Goal: Information Seeking & Learning: Learn about a topic

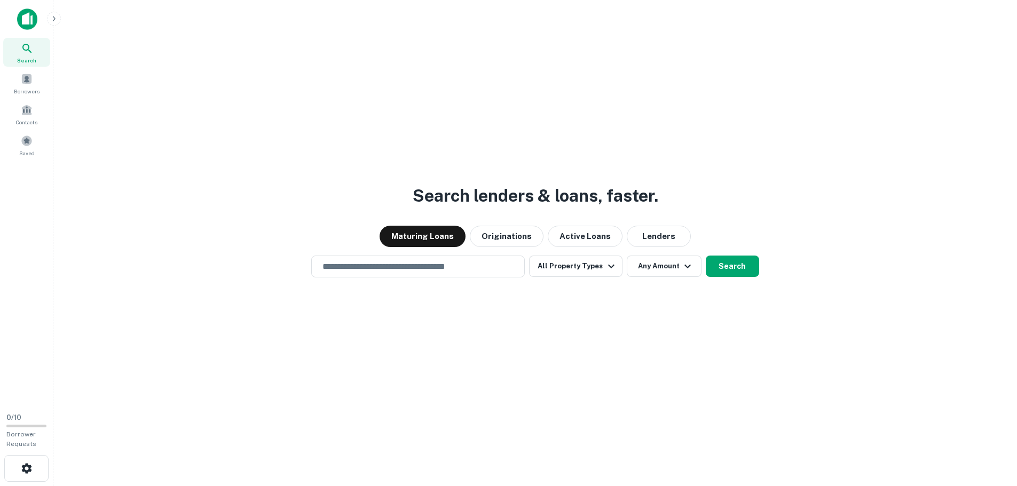
click at [25, 47] on icon at bounding box center [27, 48] width 13 height 13
click at [405, 274] on div "​" at bounding box center [418, 267] width 214 height 22
type input "**********"
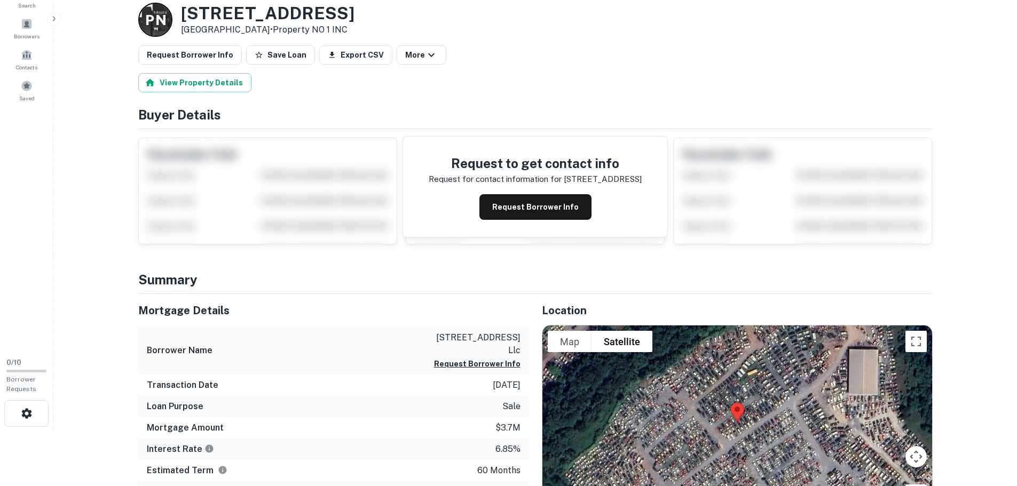
scroll to position [160, 0]
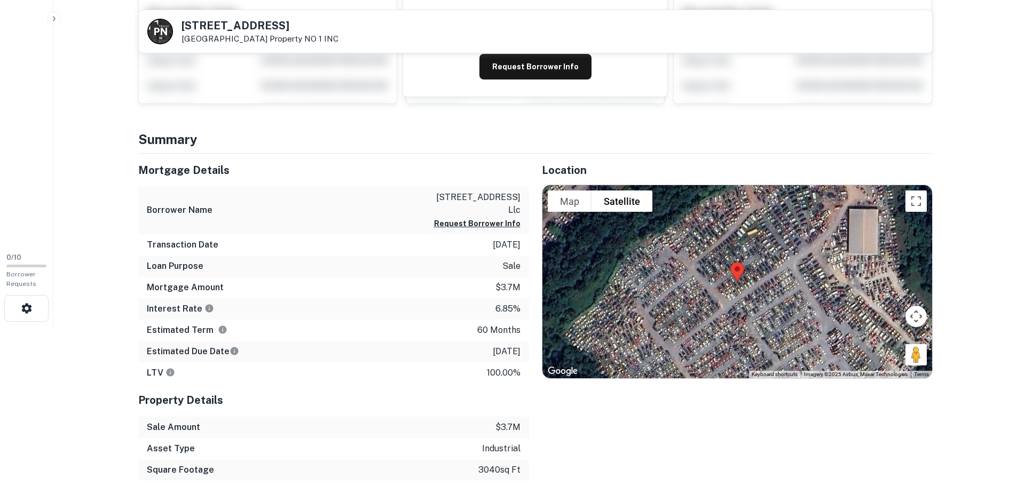
click at [739, 274] on img at bounding box center [737, 272] width 22 height 28
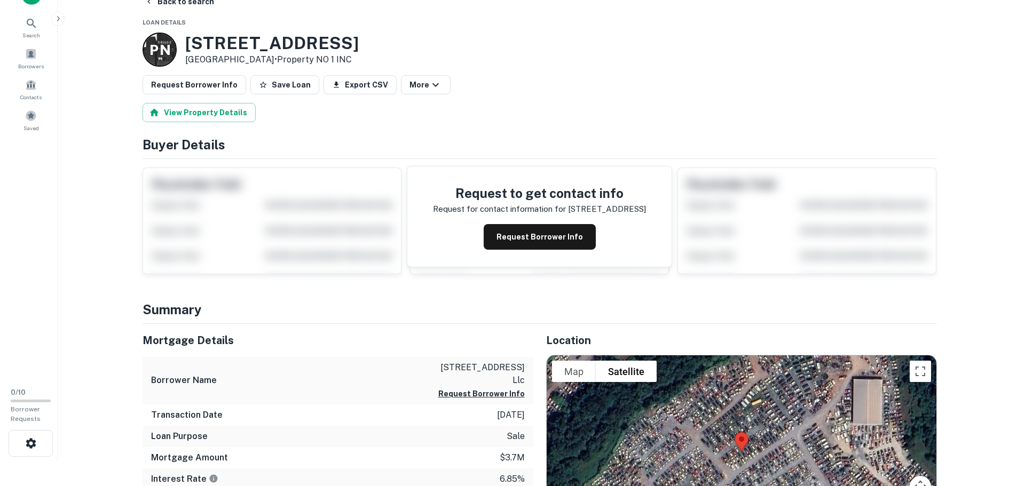
scroll to position [0, 0]
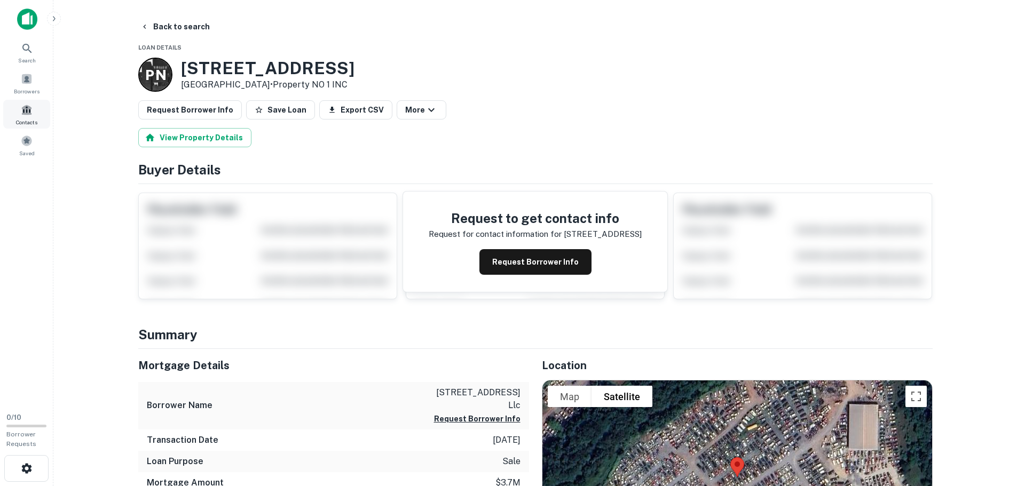
click at [22, 120] on span "Contacts" at bounding box center [26, 122] width 21 height 9
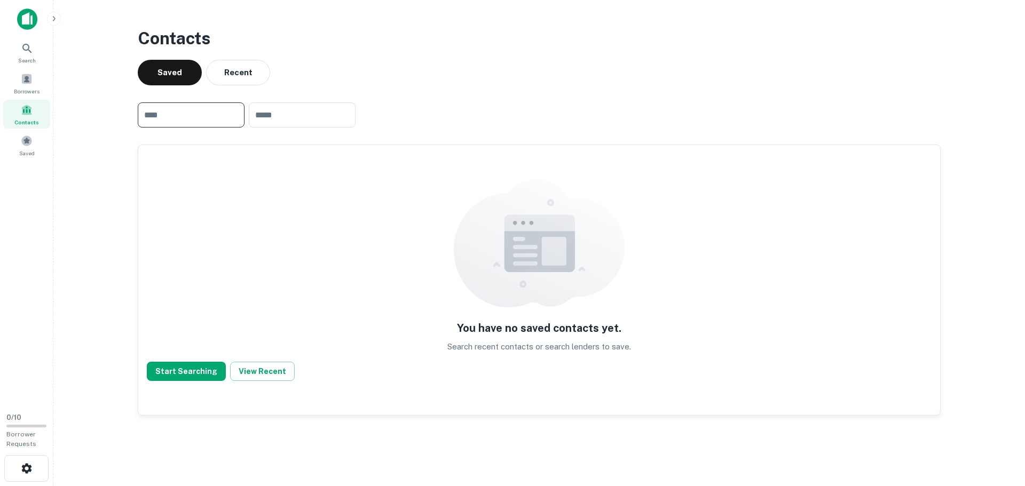
click at [231, 123] on input "text" at bounding box center [191, 115] width 107 height 25
click at [40, 59] on div "Search" at bounding box center [26, 52] width 47 height 29
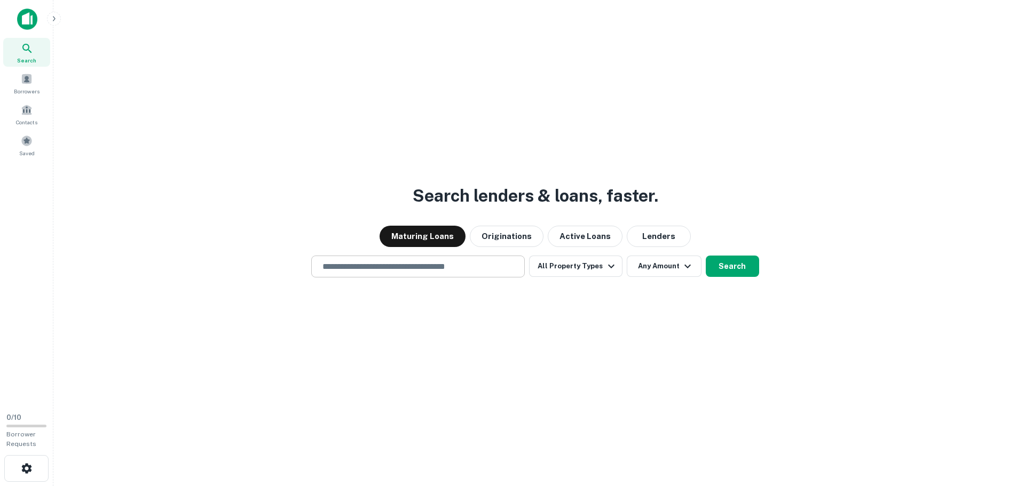
click at [379, 265] on input "text" at bounding box center [418, 267] width 204 height 12
click at [14, 91] on span "Borrowers" at bounding box center [27, 91] width 26 height 9
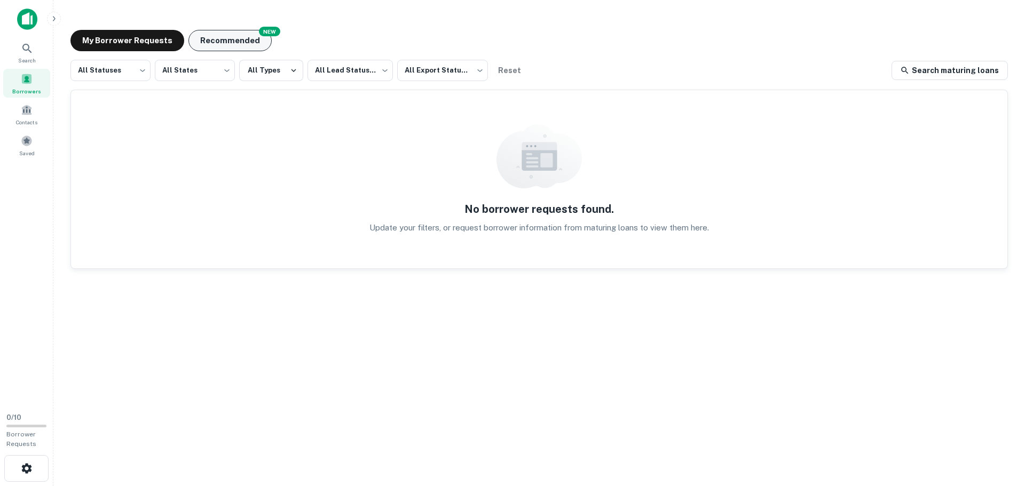
click at [197, 45] on button "Recommended" at bounding box center [229, 40] width 83 height 21
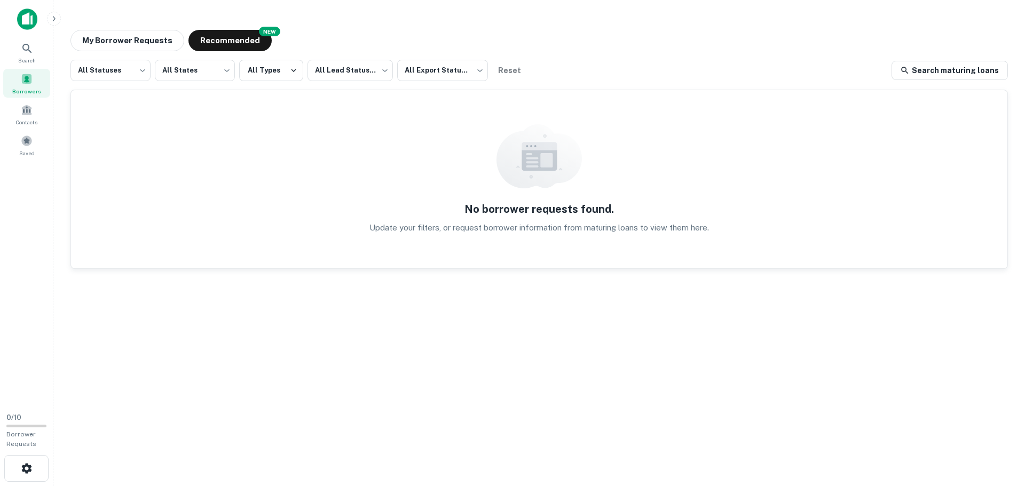
click at [32, 75] on span at bounding box center [27, 79] width 12 height 12
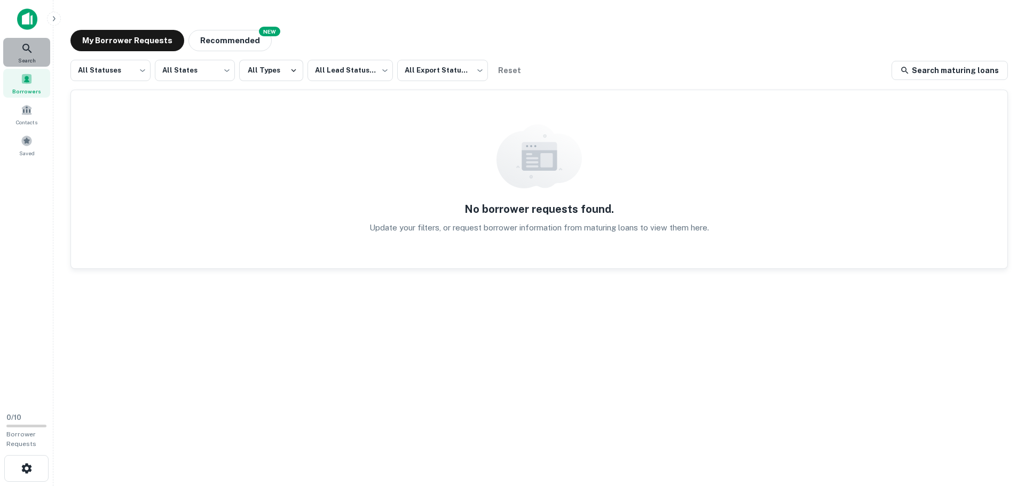
click at [41, 55] on div "Search" at bounding box center [26, 52] width 47 height 29
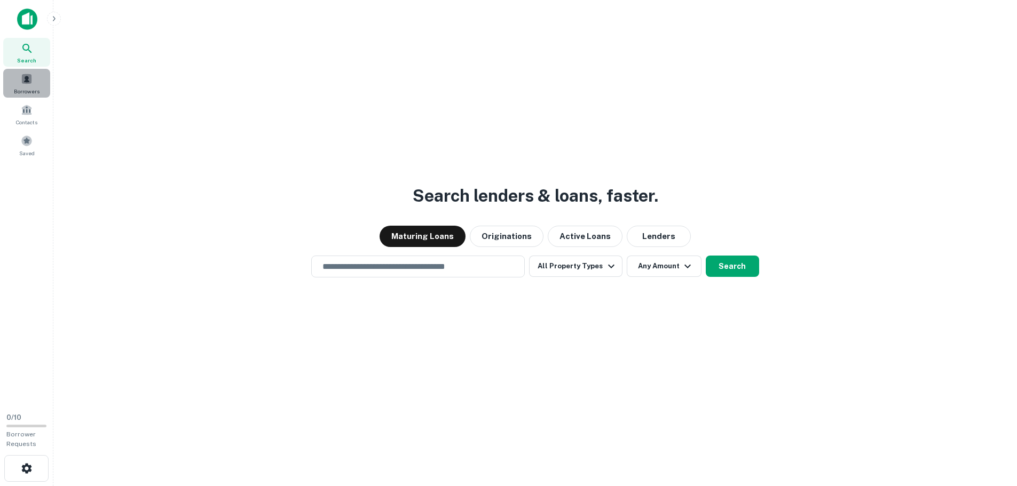
click at [39, 95] on span "Borrowers" at bounding box center [27, 91] width 26 height 9
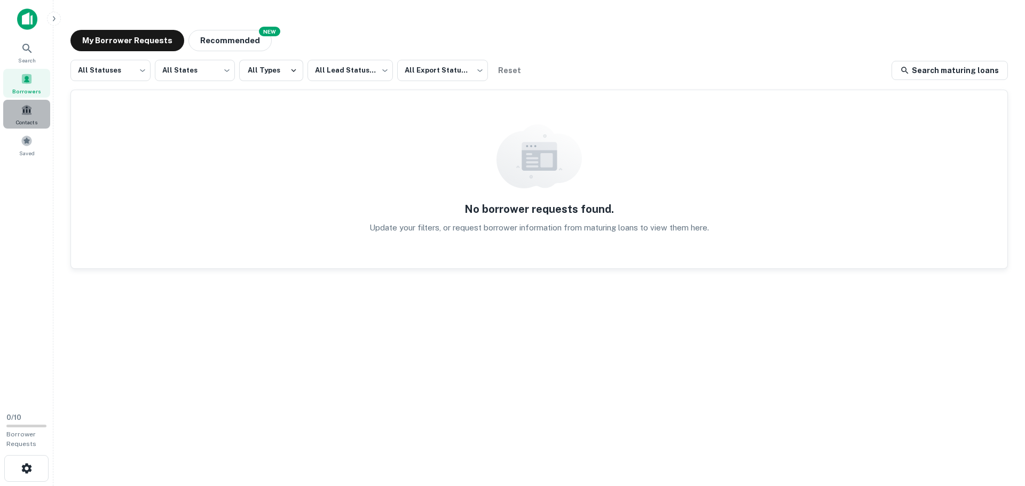
click at [36, 114] on div "Contacts" at bounding box center [26, 114] width 47 height 29
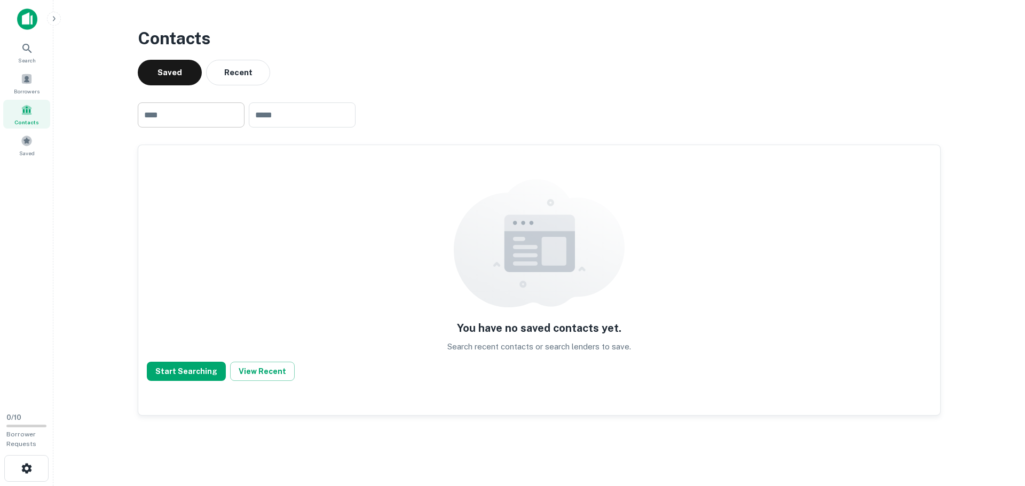
click at [213, 117] on input "text" at bounding box center [191, 115] width 107 height 25
click at [36, 61] on div "Search" at bounding box center [26, 52] width 47 height 29
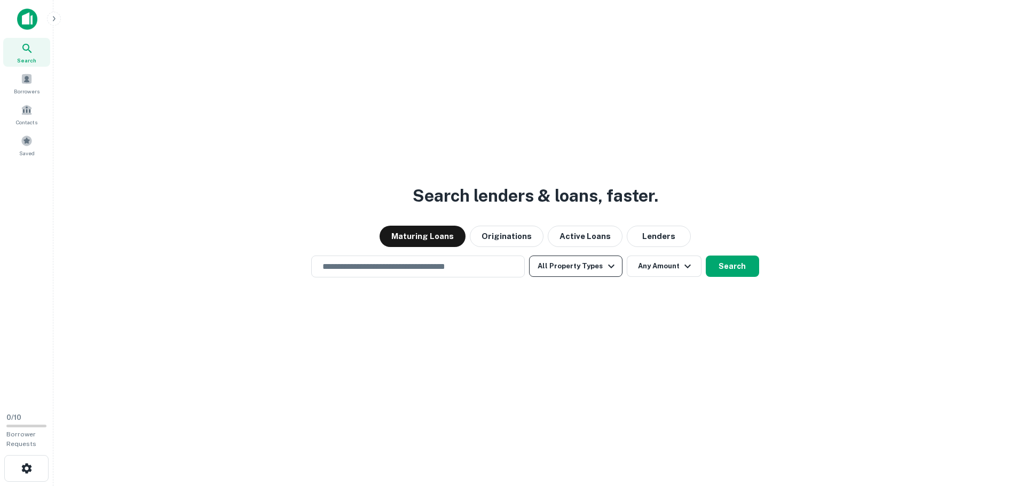
click at [585, 274] on button "All Property Types" at bounding box center [575, 266] width 93 height 21
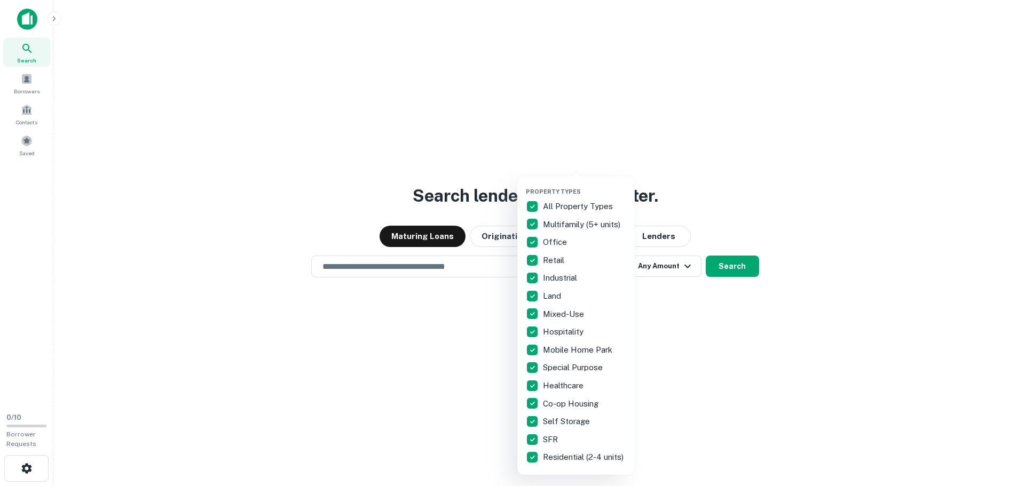
click at [735, 377] on div at bounding box center [512, 243] width 1025 height 486
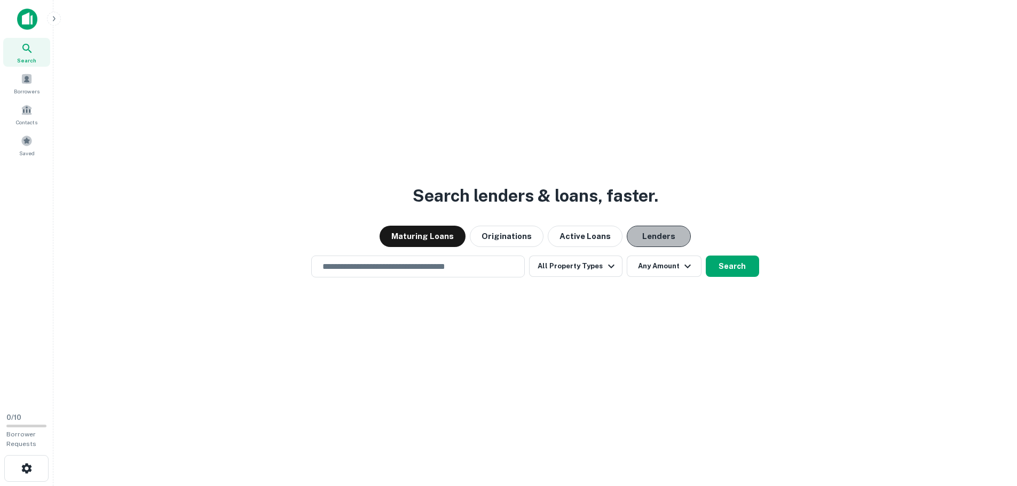
click at [652, 236] on button "Lenders" at bounding box center [659, 236] width 64 height 21
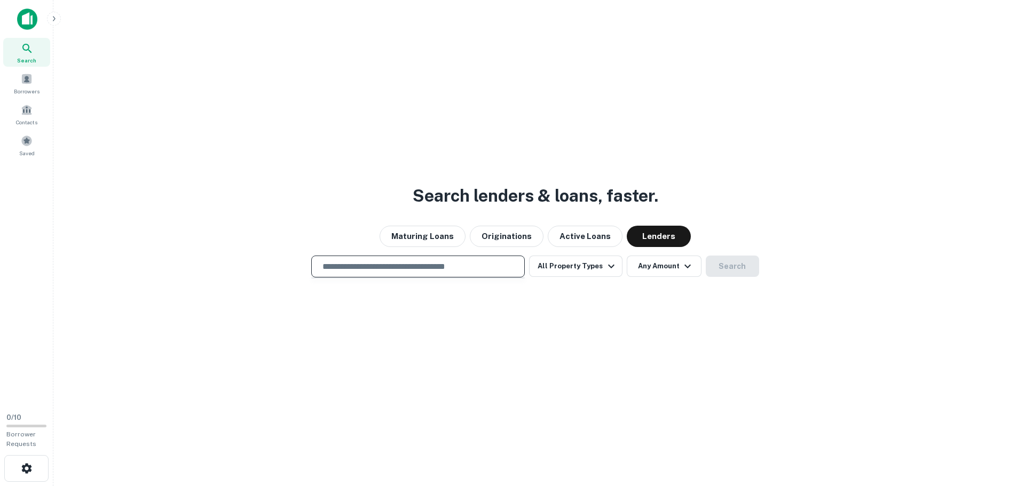
click at [421, 272] on input "text" at bounding box center [418, 267] width 204 height 12
type input "**********"
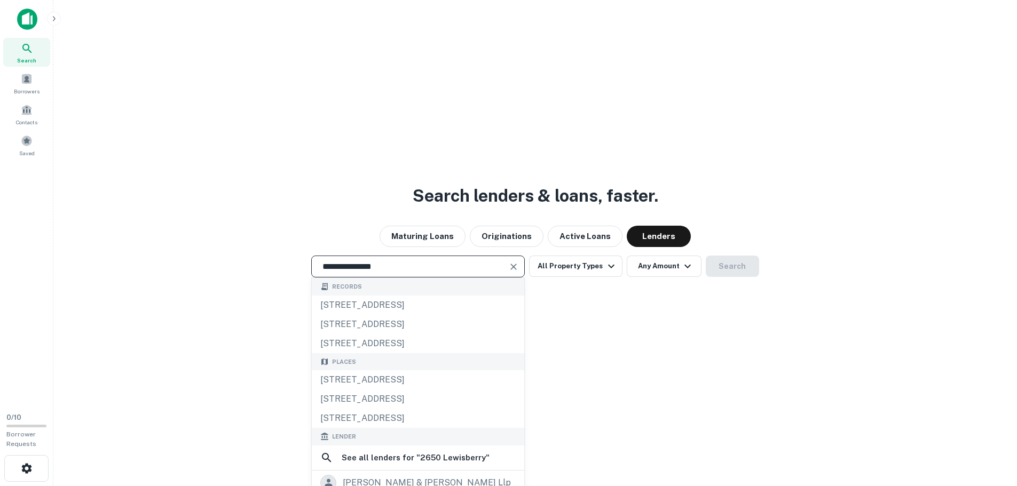
click at [633, 350] on div "**********" at bounding box center [535, 269] width 947 height 486
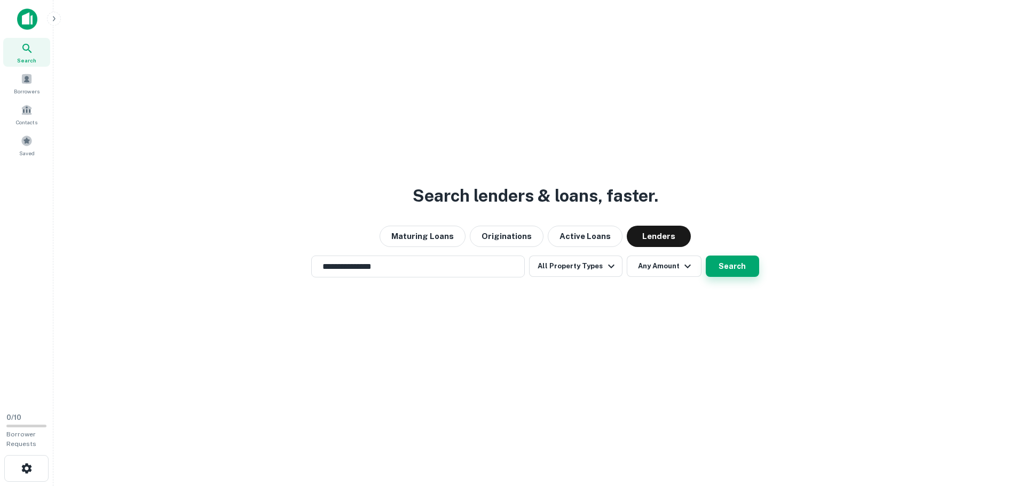
click at [747, 270] on button "Search" at bounding box center [732, 266] width 53 height 21
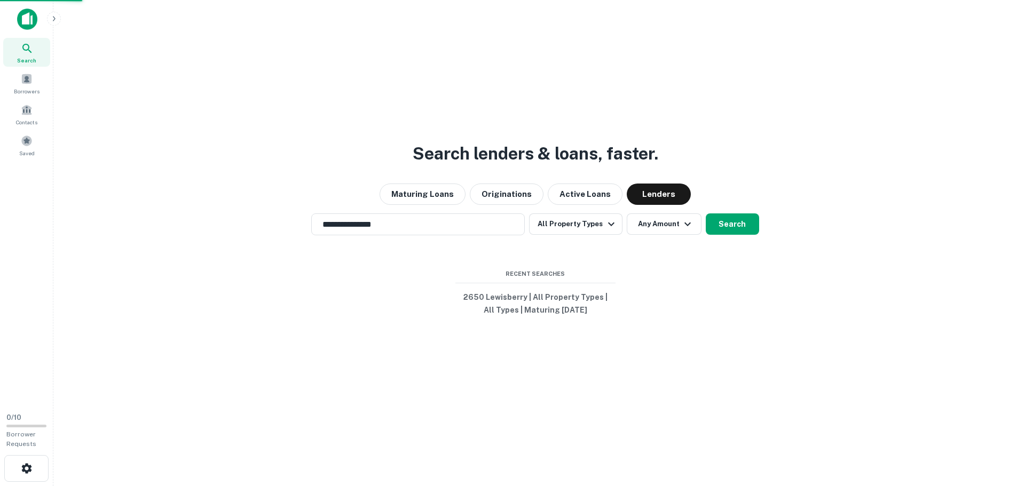
click at [535, 186] on div "2650 lewisberry rd, york haven, pa, 17370" at bounding box center [512, 188] width 233 height 19
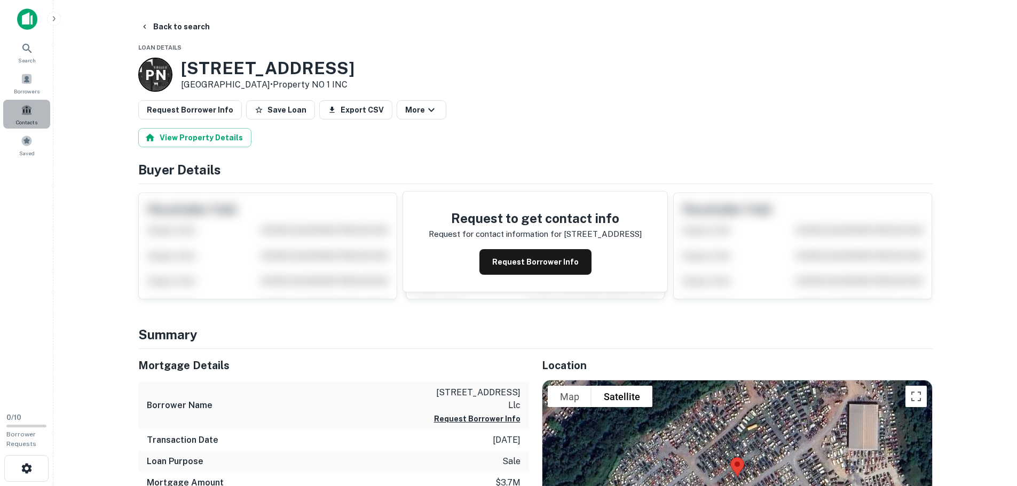
click at [29, 112] on span at bounding box center [27, 110] width 12 height 12
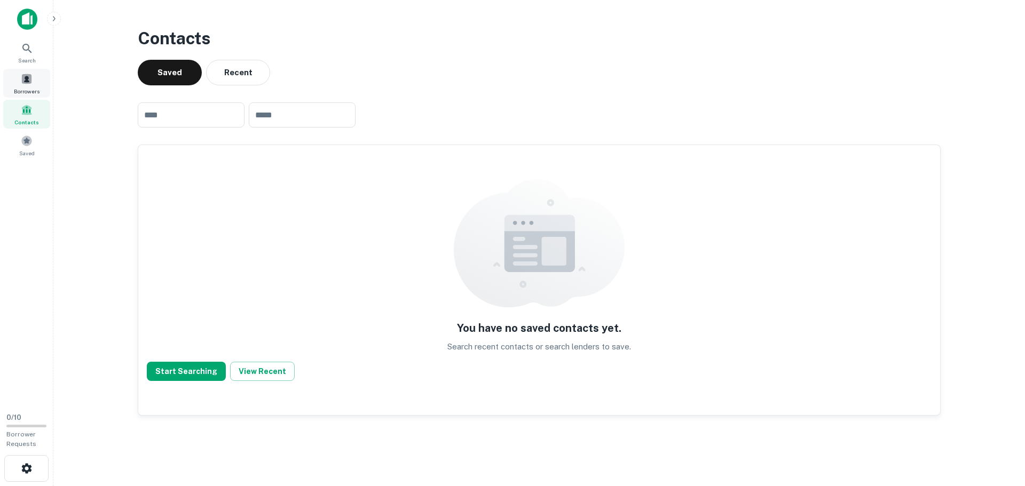
click at [38, 79] on div "Borrowers" at bounding box center [26, 83] width 47 height 29
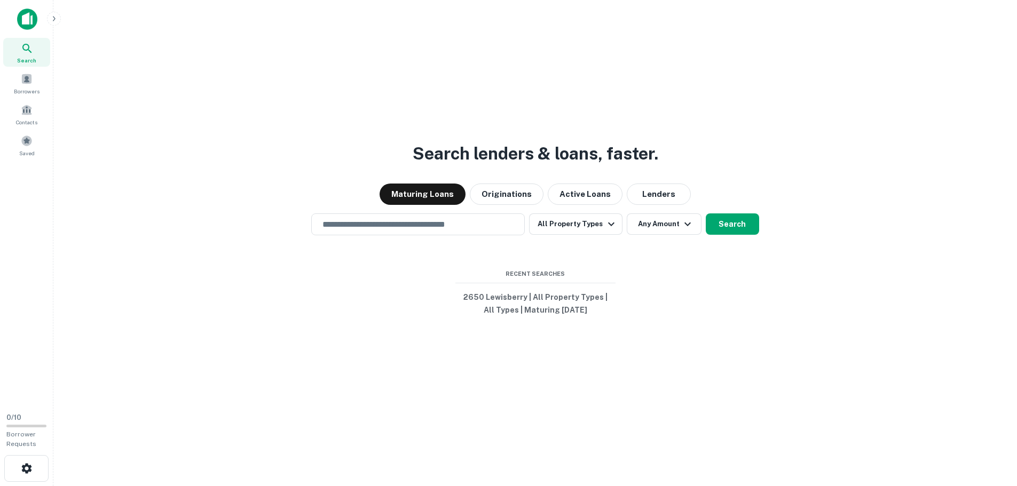
click at [29, 25] on img at bounding box center [27, 19] width 20 height 21
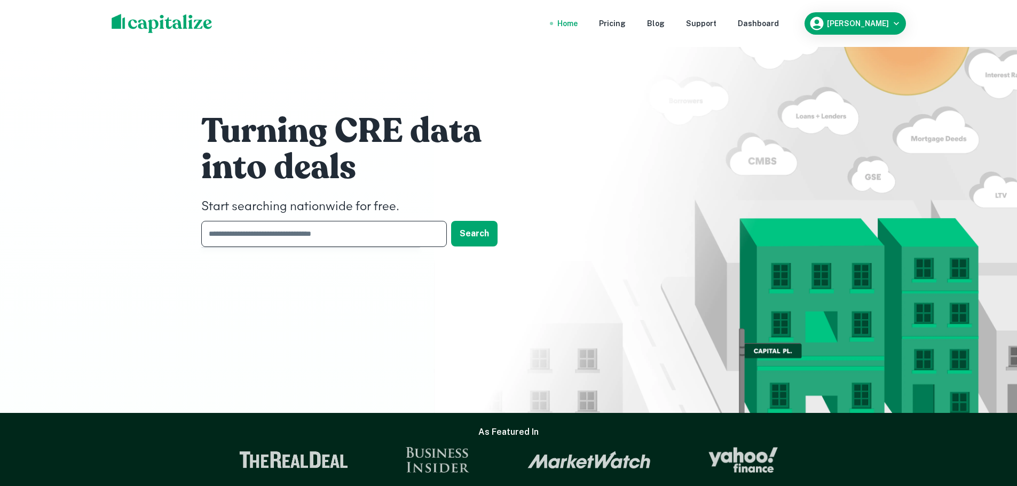
click at [279, 222] on input "text" at bounding box center [320, 234] width 238 height 26
type input "**********"
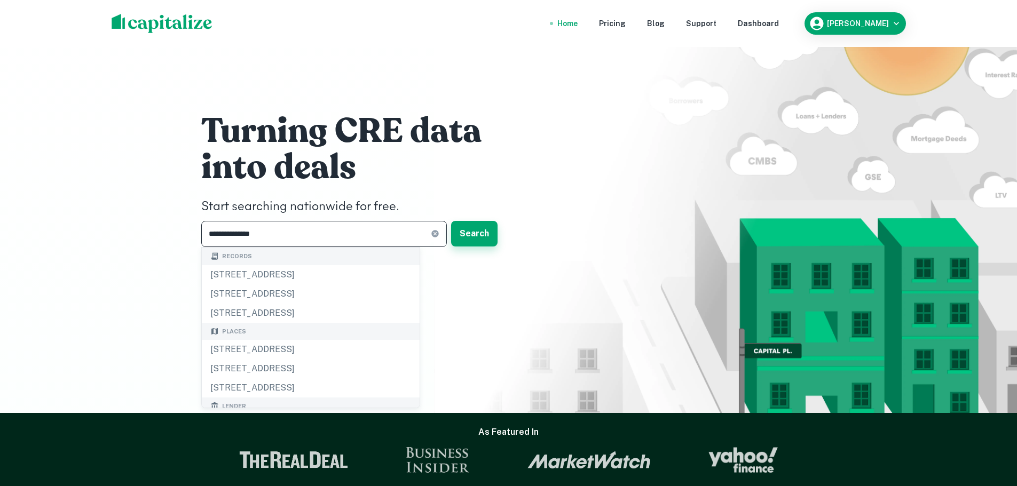
click at [468, 239] on button "Search" at bounding box center [474, 234] width 46 height 26
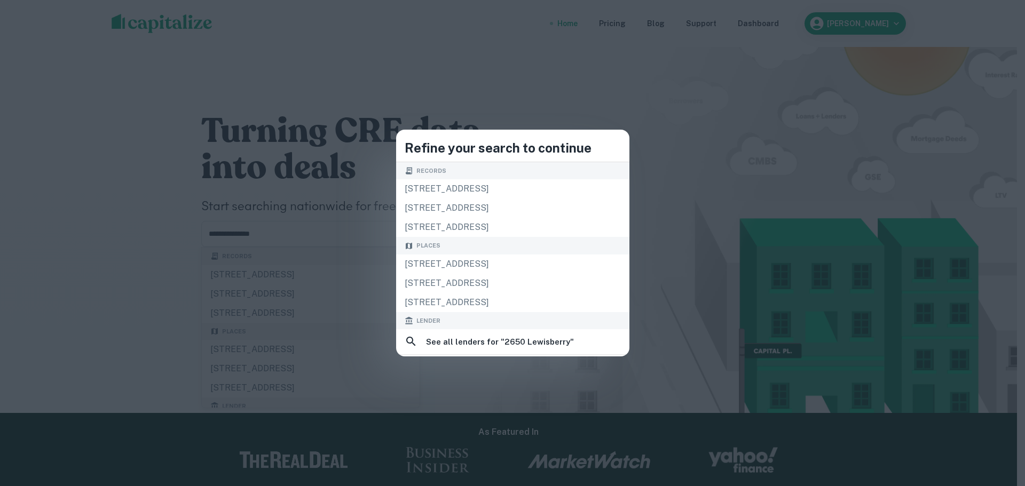
click at [782, 106] on div "Refine your search to continue Records [STREET_ADDRESS] [STREET_ADDRESS][GEOGRA…" at bounding box center [512, 243] width 1025 height 486
